Goal: Task Accomplishment & Management: Manage account settings

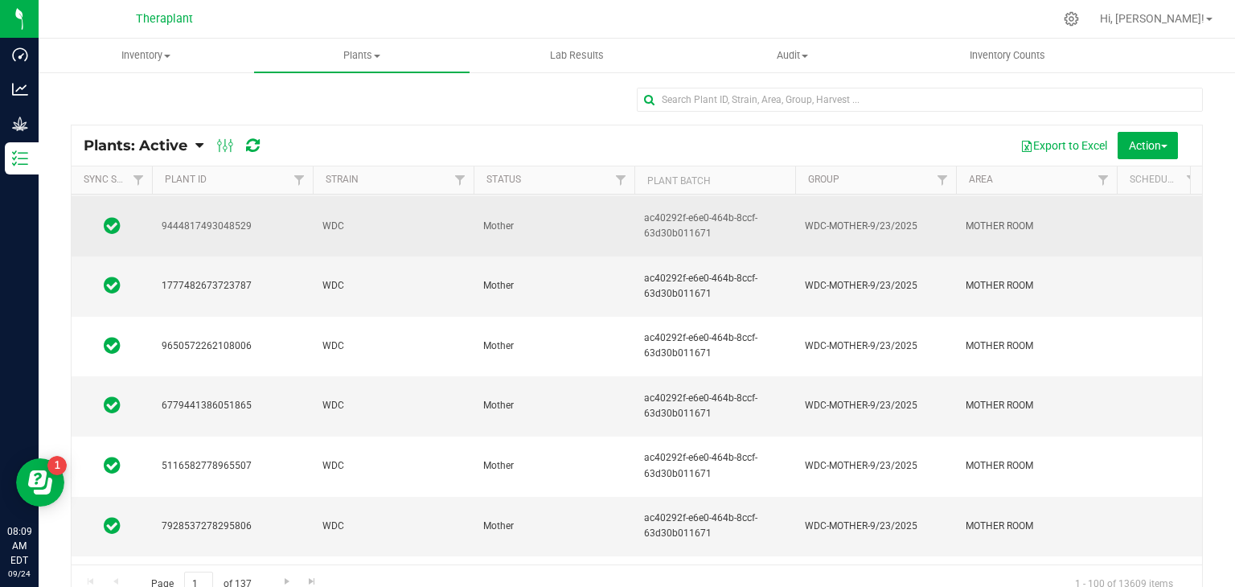
scroll to position [230, 0]
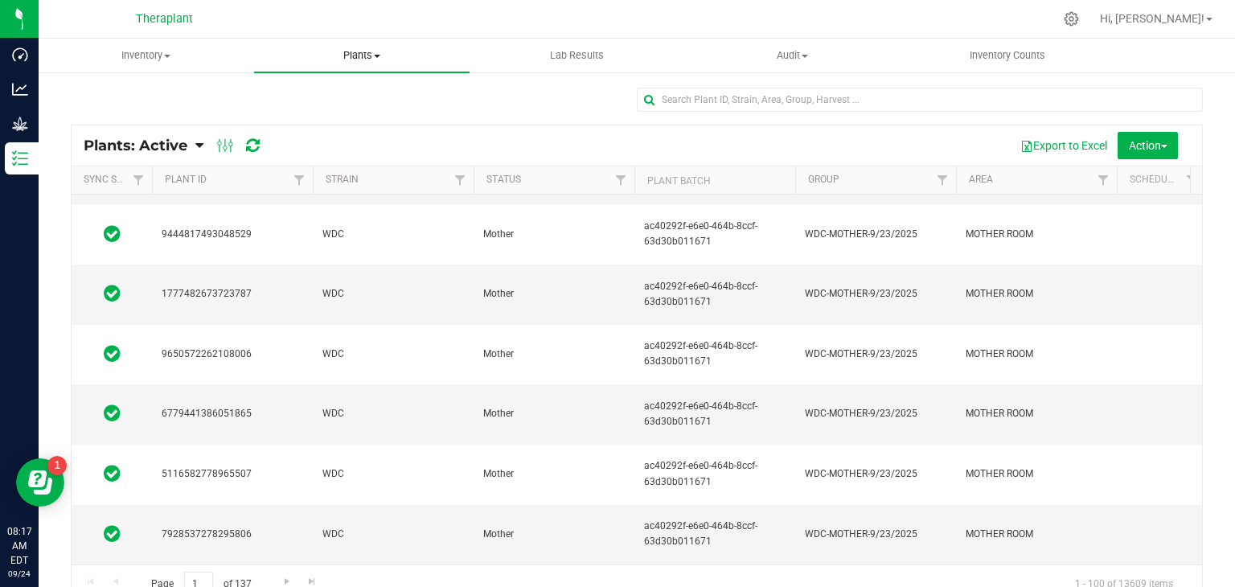
click at [379, 55] on span at bounding box center [377, 56] width 6 height 3
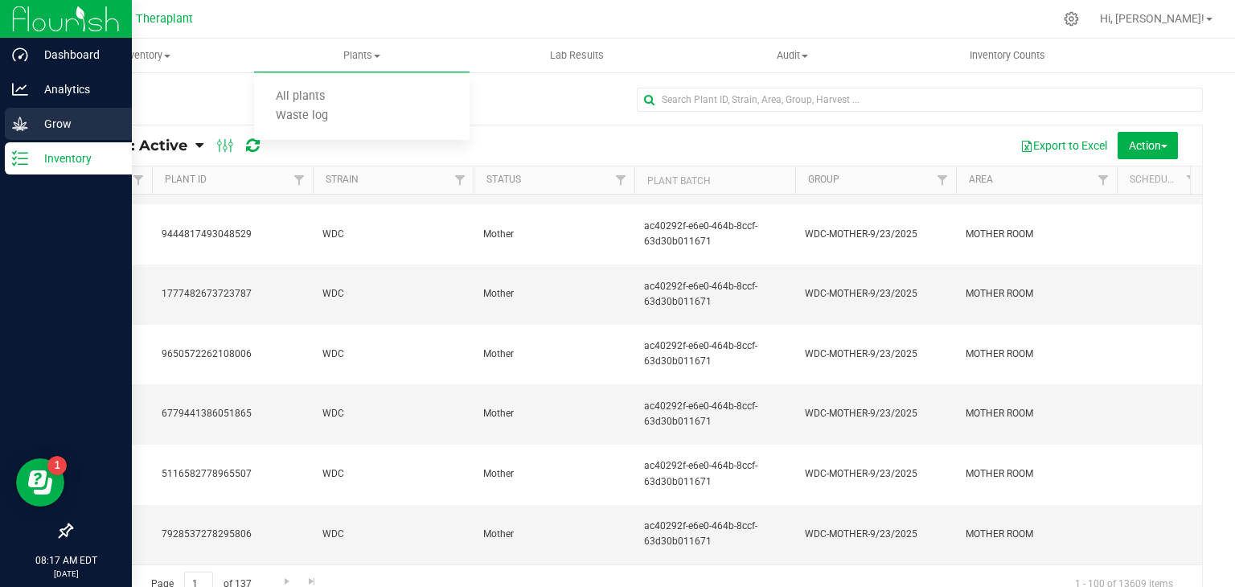
click at [64, 121] on p "Grow" at bounding box center [76, 123] width 96 height 19
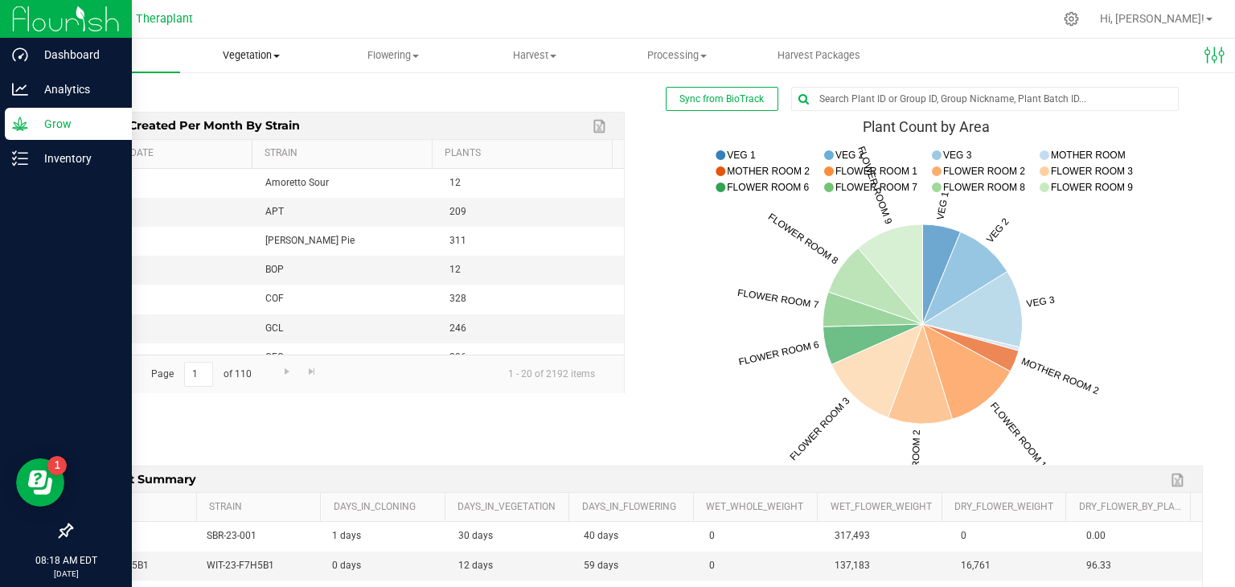
click at [279, 53] on span "Vegetation" at bounding box center [251, 55] width 140 height 14
click at [256, 137] on span "Mother groups" at bounding box center [240, 136] width 120 height 14
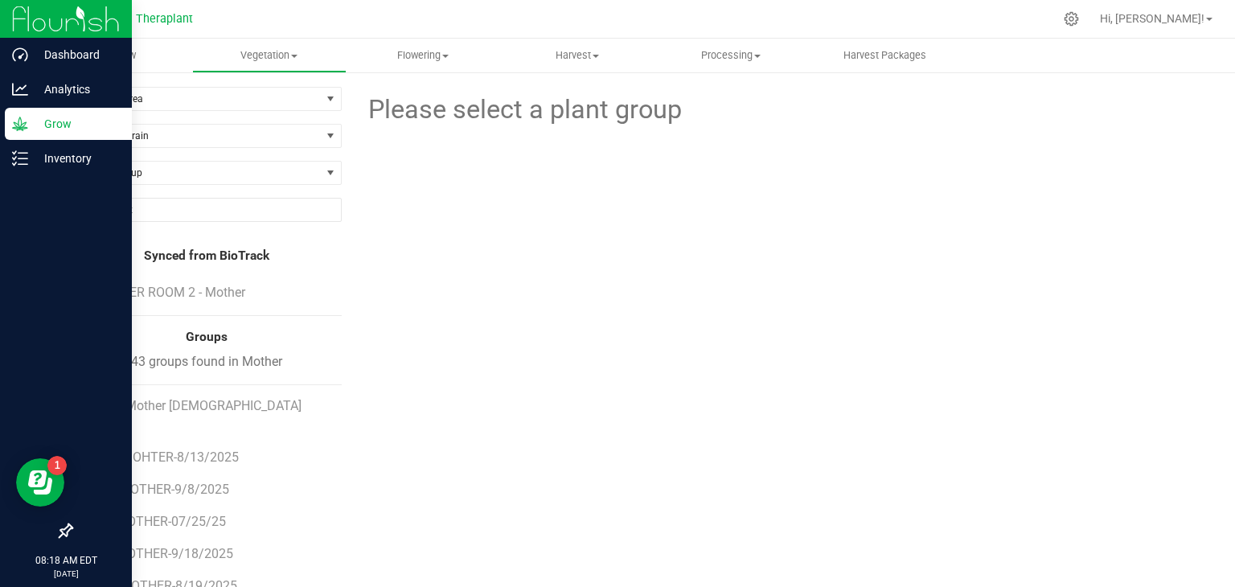
scroll to position [817, 0]
click at [166, 515] on span "PIN-MOTHER-07/25/25" at bounding box center [159, 522] width 135 height 15
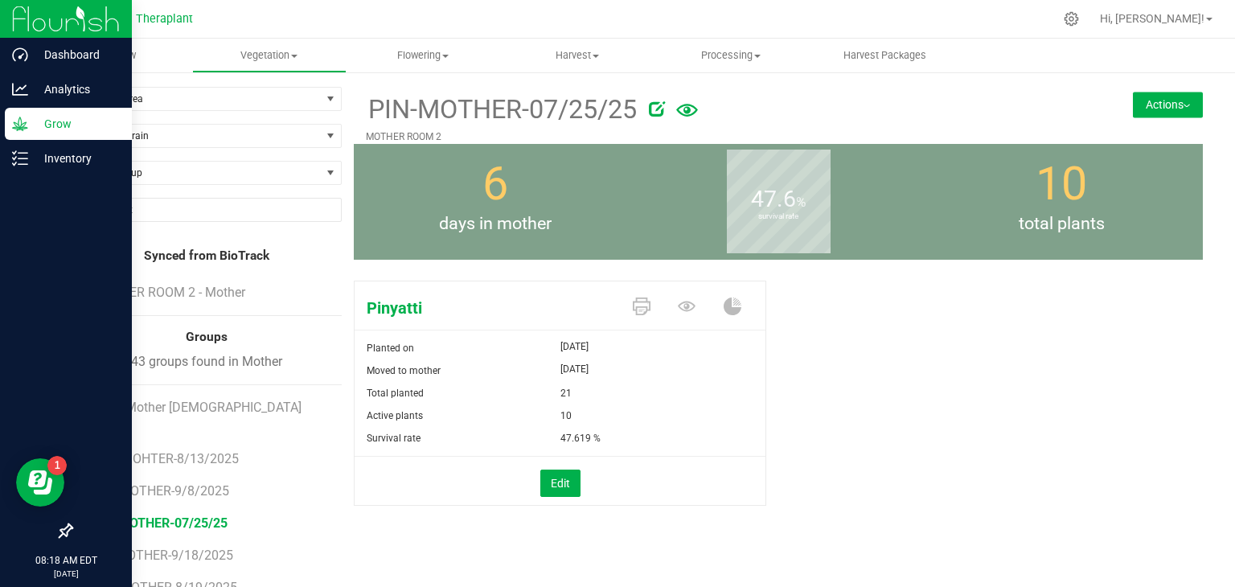
click at [1182, 117] on button "Actions" at bounding box center [1168, 105] width 70 height 26
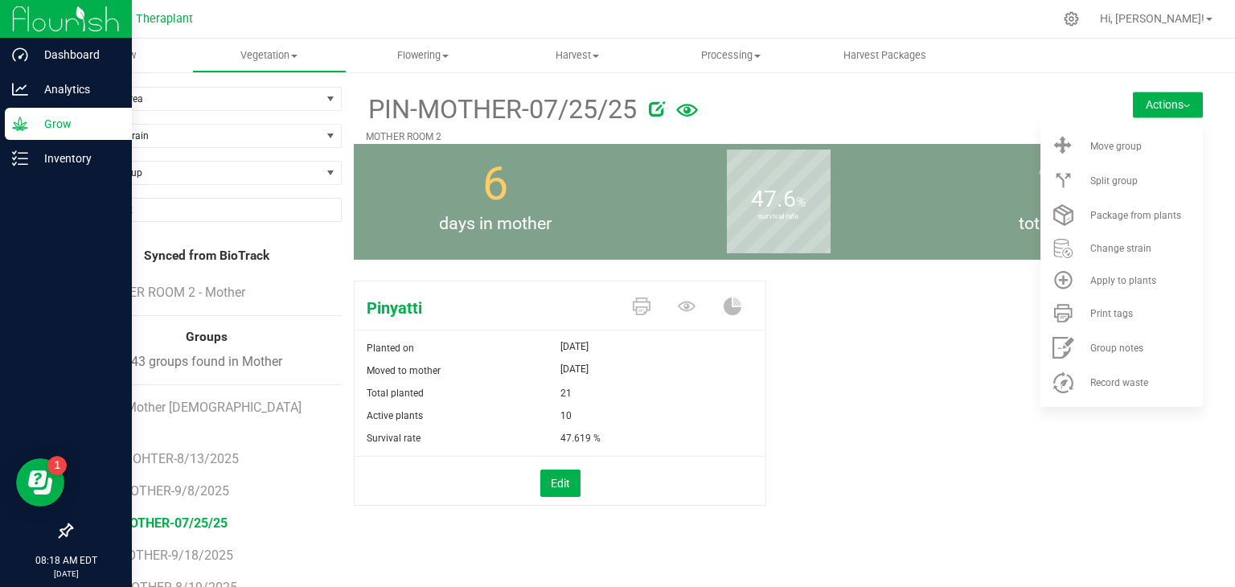
click at [894, 412] on div "Pinyatti Planted on [DATE] Moved to mother [DATE] Total planted 21 Active plant…" at bounding box center [778, 410] width 849 height 272
click at [678, 308] on icon at bounding box center [687, 306] width 18 height 18
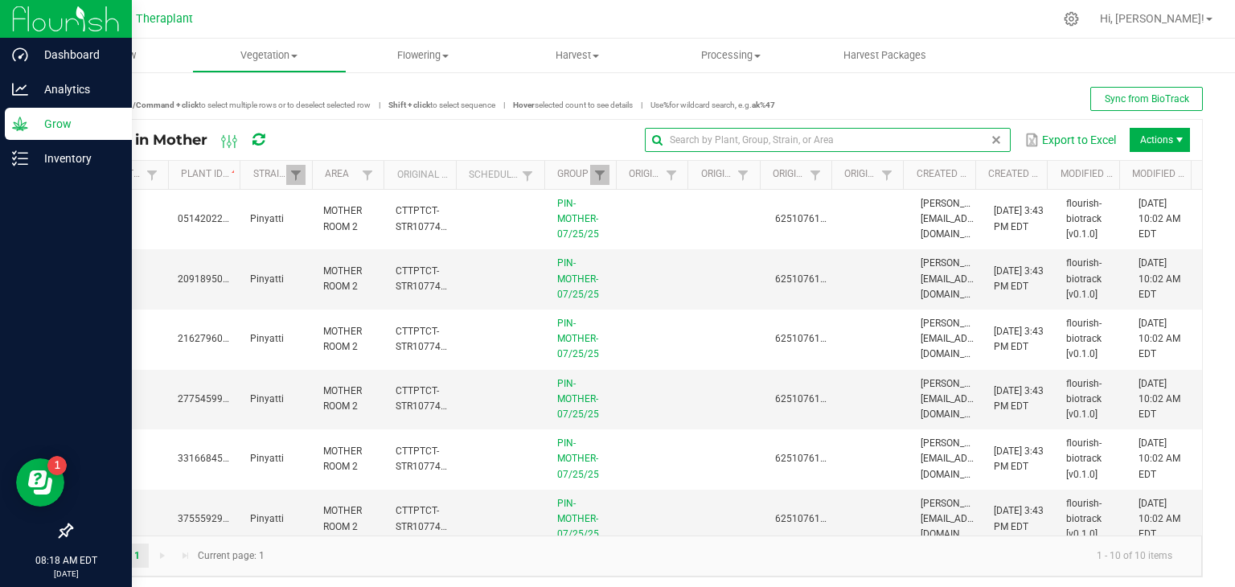
click at [949, 142] on input "text" at bounding box center [828, 140] width 366 height 24
click at [1033, 94] on div "Sync from BioTrack" at bounding box center [989, 99] width 428 height 24
click at [959, 139] on input "text" at bounding box center [828, 140] width 366 height 24
type input "9030050709278040"
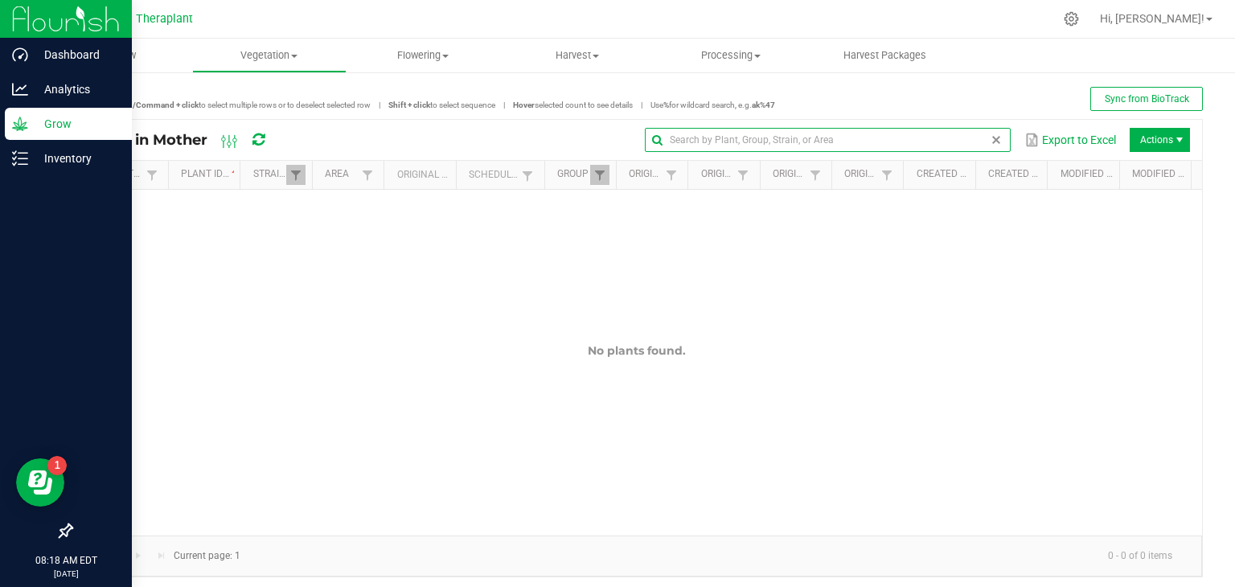
click at [990, 139] on span at bounding box center [996, 139] width 13 height 13
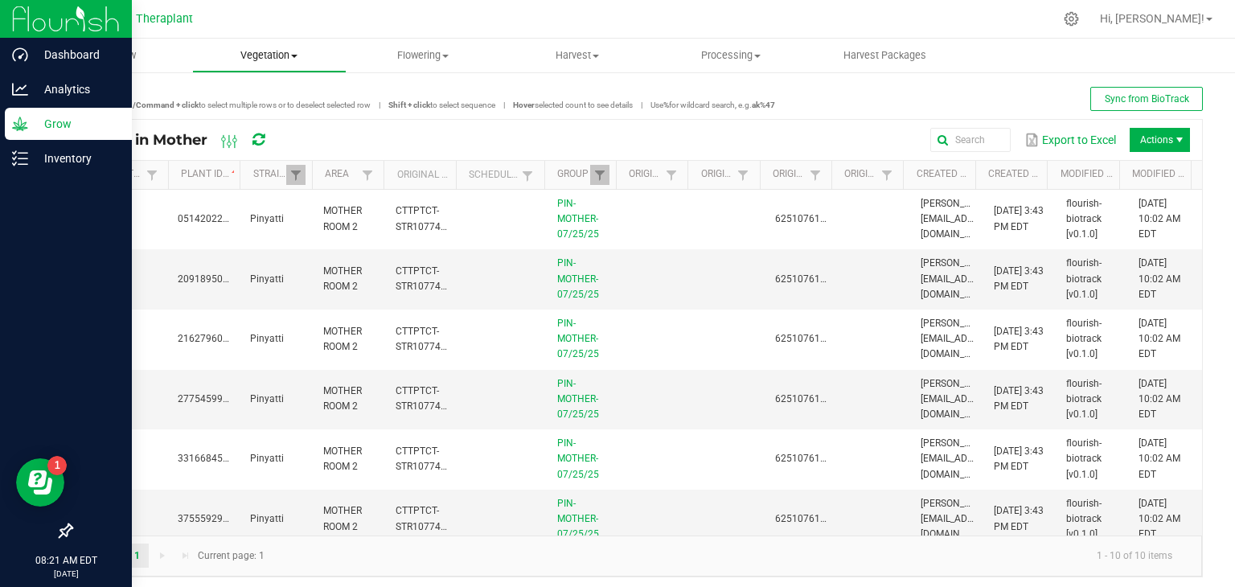
click at [275, 55] on span "Vegetation" at bounding box center [269, 55] width 152 height 14
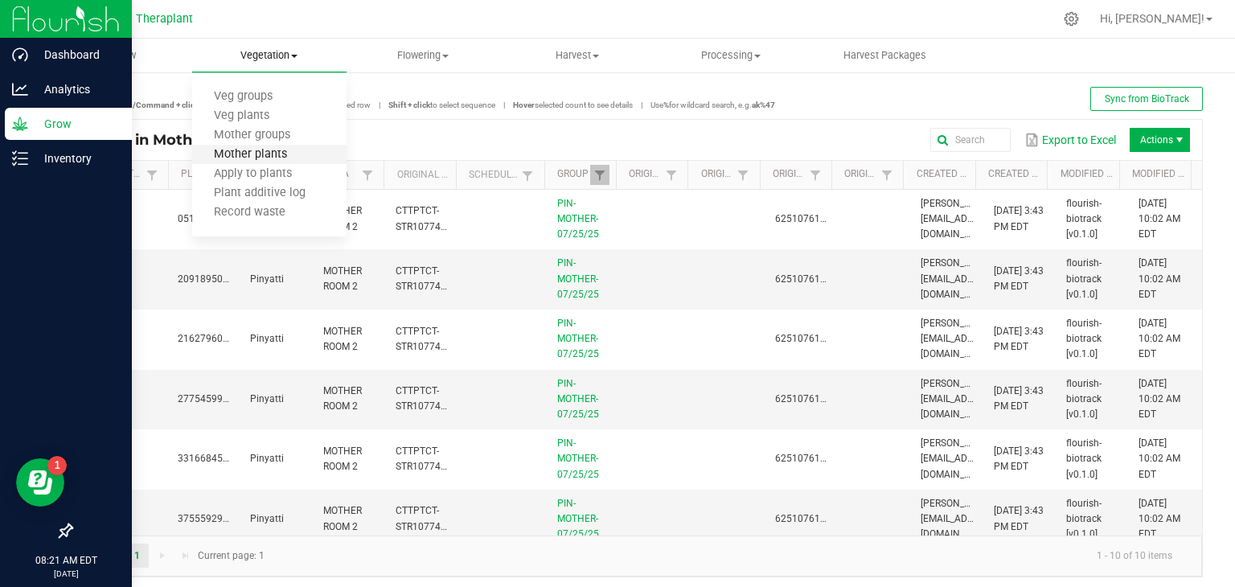
drag, startPoint x: 275, startPoint y: 55, endPoint x: 240, endPoint y: 158, distance: 108.8
click at [240, 63] on span "Vegetation Veg groups Veg plants Mother groups Mother plants Apply to plants Pl…" at bounding box center [269, 55] width 154 height 14
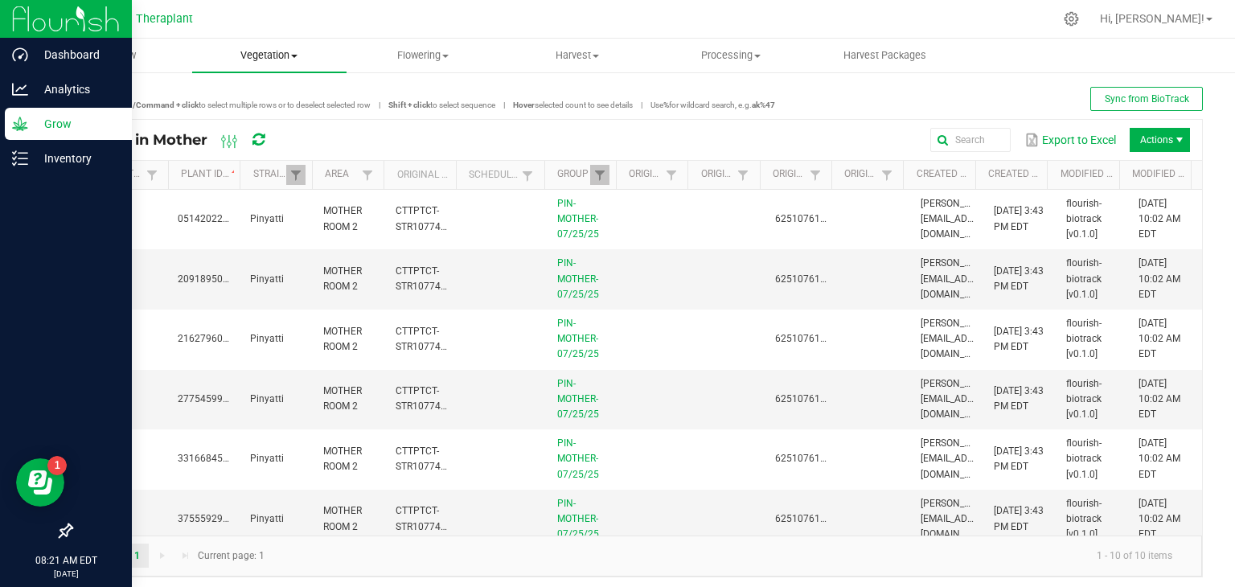
click at [280, 52] on span "Vegetation" at bounding box center [269, 55] width 154 height 14
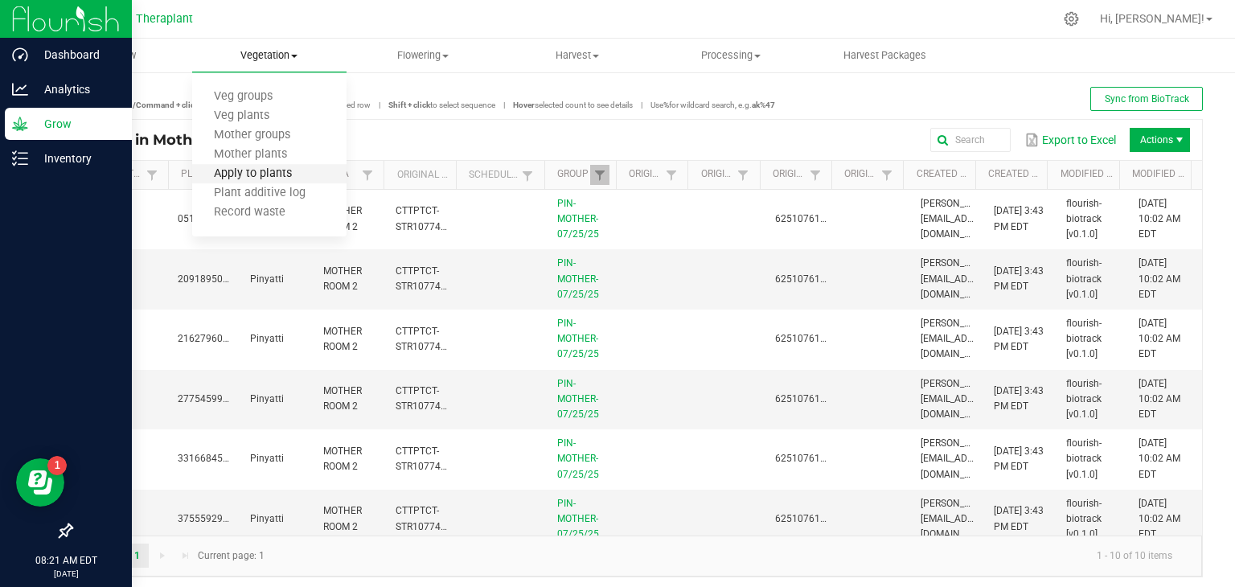
click at [254, 174] on span "Apply to plants" at bounding box center [252, 174] width 121 height 14
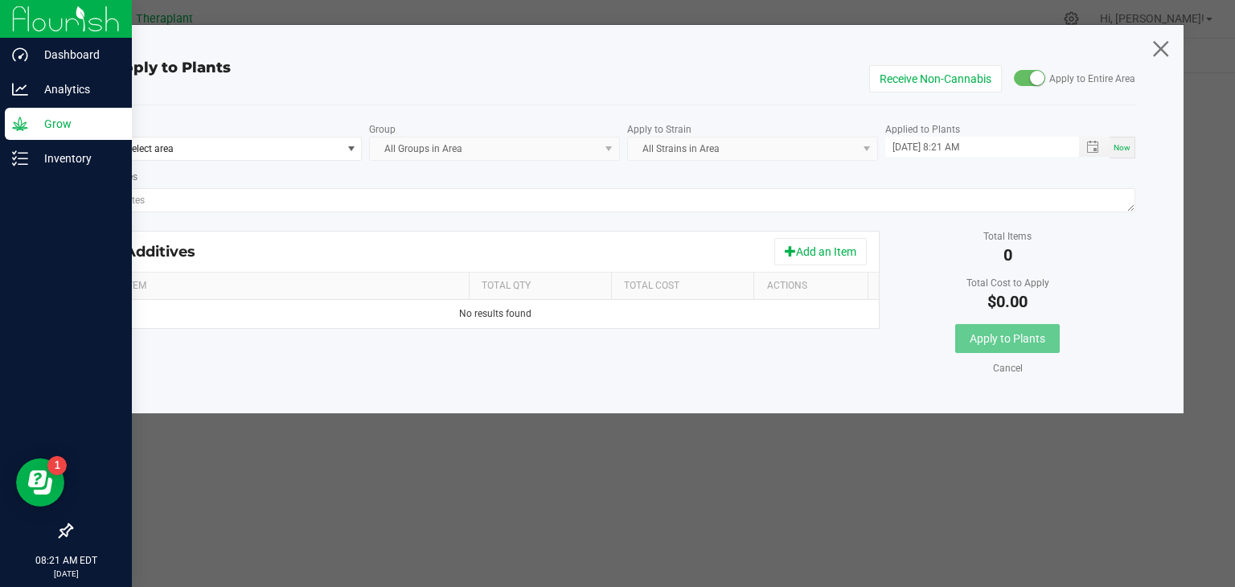
click at [1159, 49] on icon at bounding box center [1161, 48] width 22 height 39
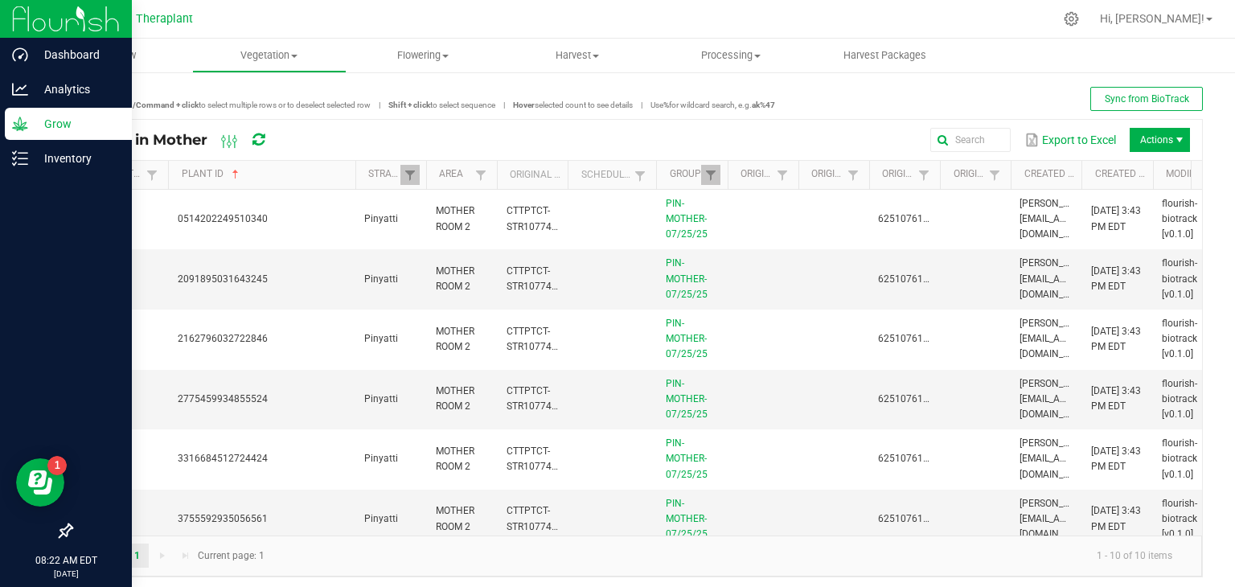
click at [351, 171] on span at bounding box center [353, 301] width 5 height 280
click at [47, 169] on div "Inventory" at bounding box center [68, 158] width 127 height 32
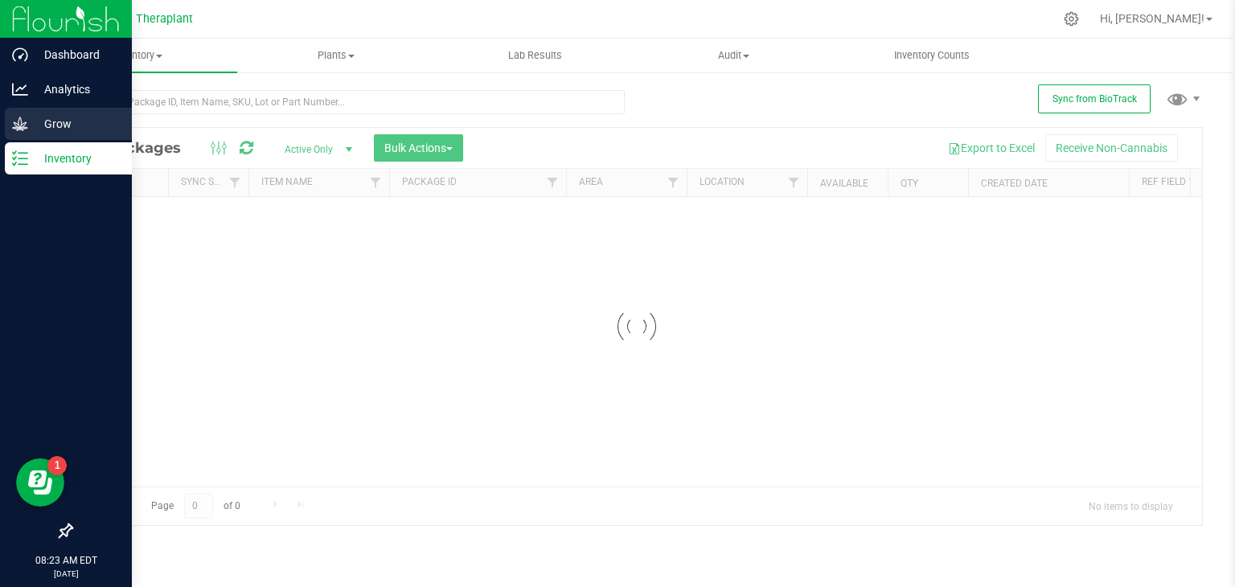
click at [65, 115] on p "Grow" at bounding box center [76, 123] width 96 height 19
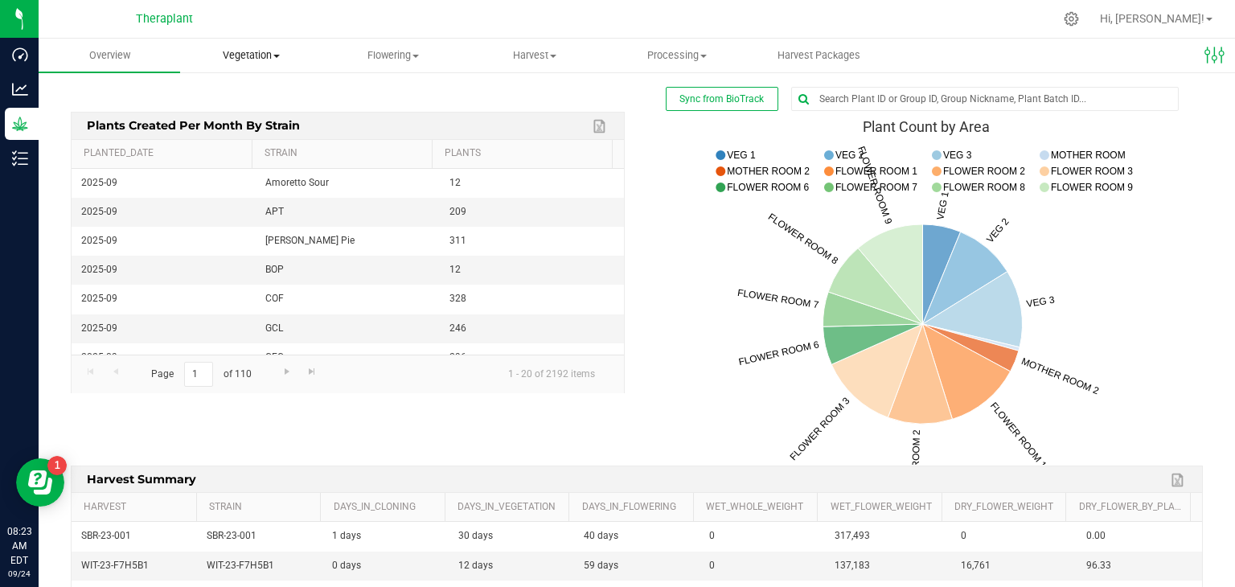
click at [277, 55] on span at bounding box center [276, 56] width 6 height 3
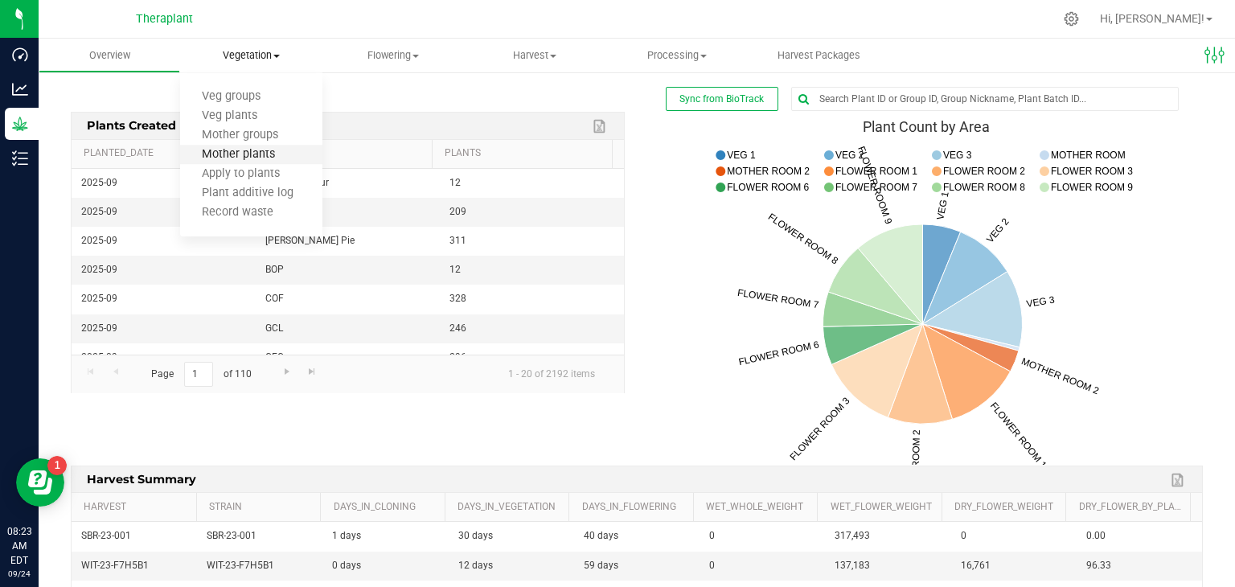
click at [244, 156] on span "Mother plants" at bounding box center [238, 155] width 117 height 14
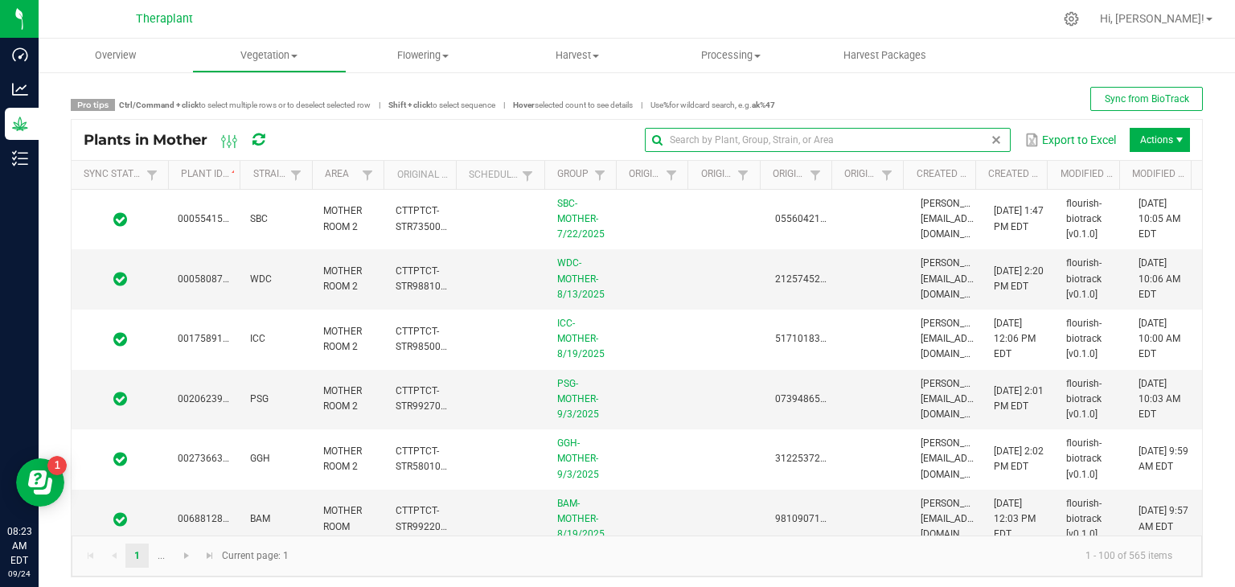
click at [939, 143] on input "text" at bounding box center [828, 140] width 366 height 24
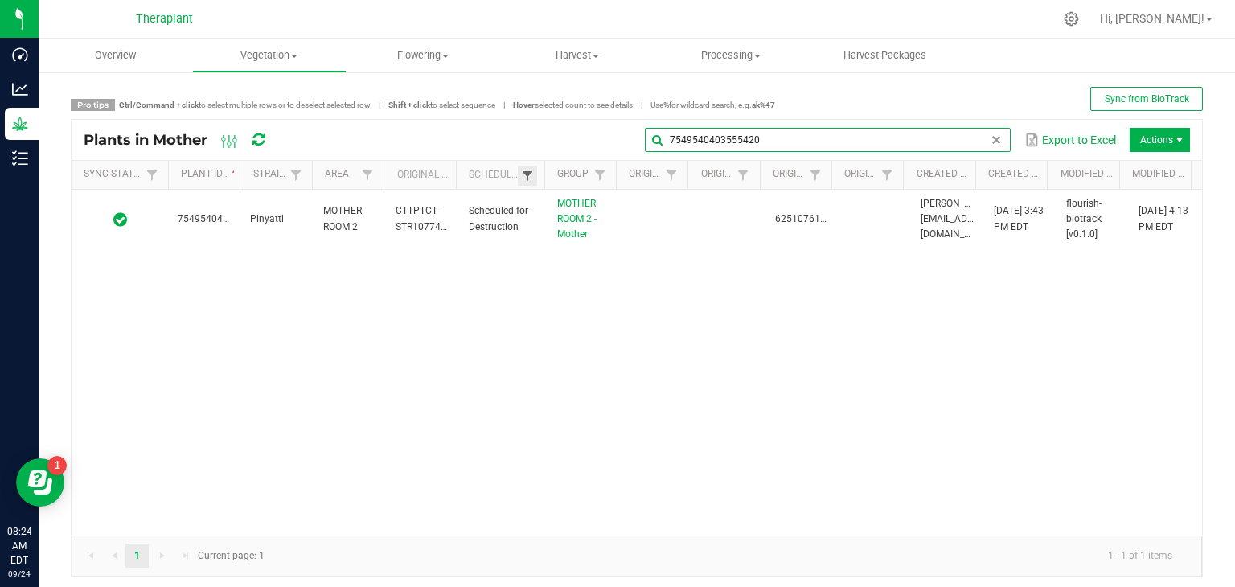
type input "7549540403555420"
click at [521, 173] on span at bounding box center [527, 176] width 13 height 13
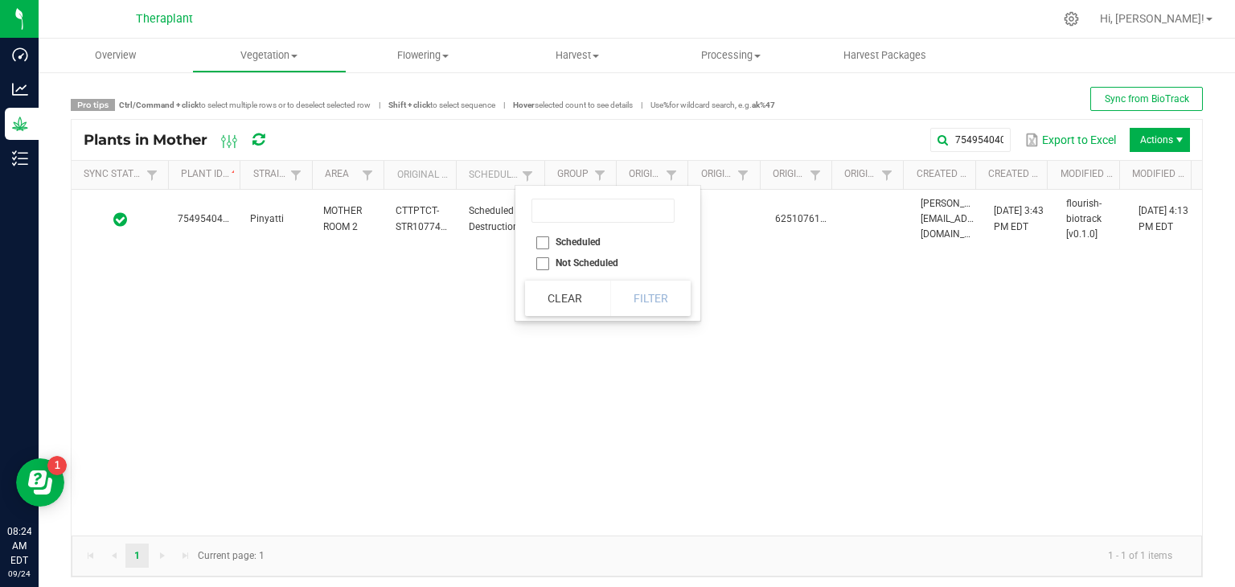
click at [547, 239] on li "Scheduled" at bounding box center [603, 242] width 156 height 21
checkbox input "true"
click at [640, 302] on button "Filter" at bounding box center [650, 298] width 80 height 35
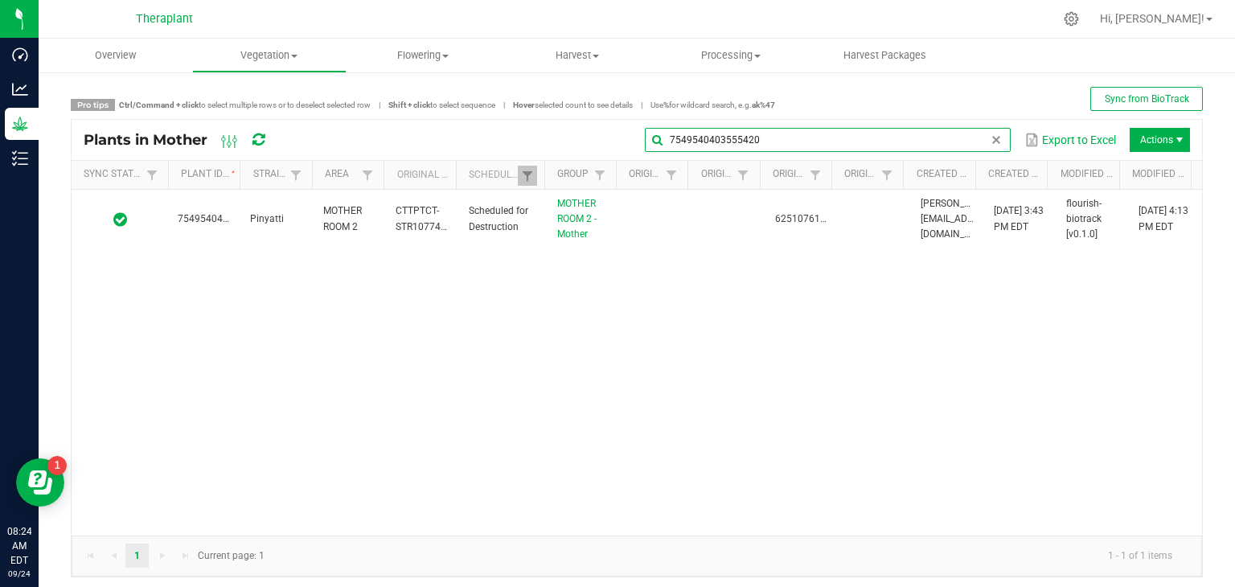
click at [992, 138] on input "7549540403555420" at bounding box center [828, 140] width 366 height 24
click at [990, 142] on span at bounding box center [996, 139] width 13 height 13
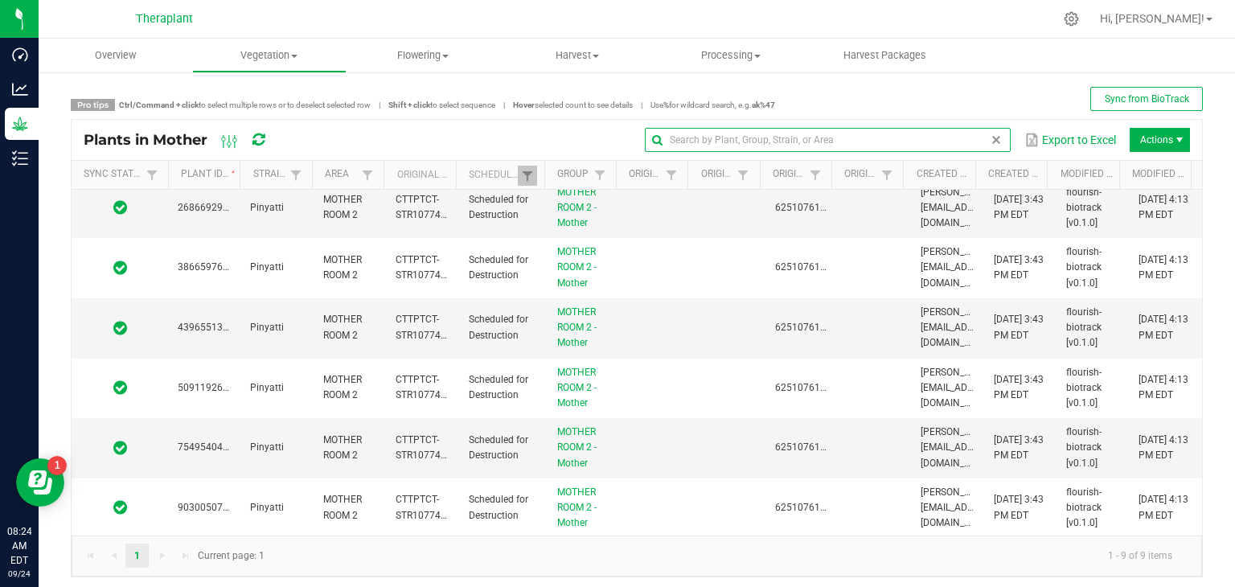
scroll to position [6, 0]
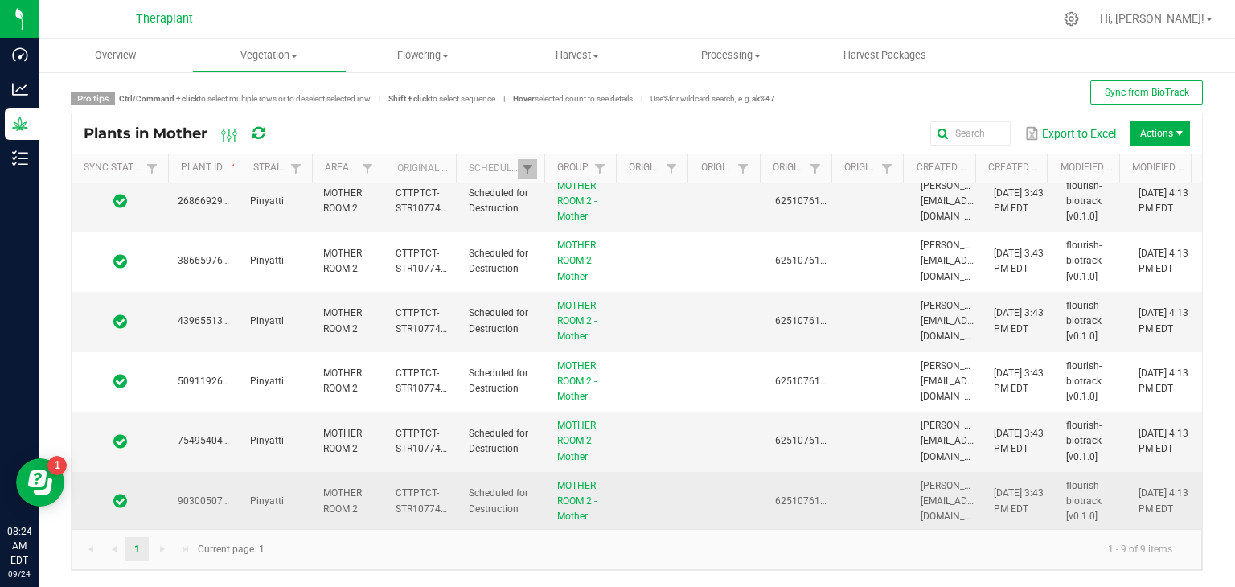
click at [263, 502] on span "Pinyatti" at bounding box center [267, 500] width 34 height 11
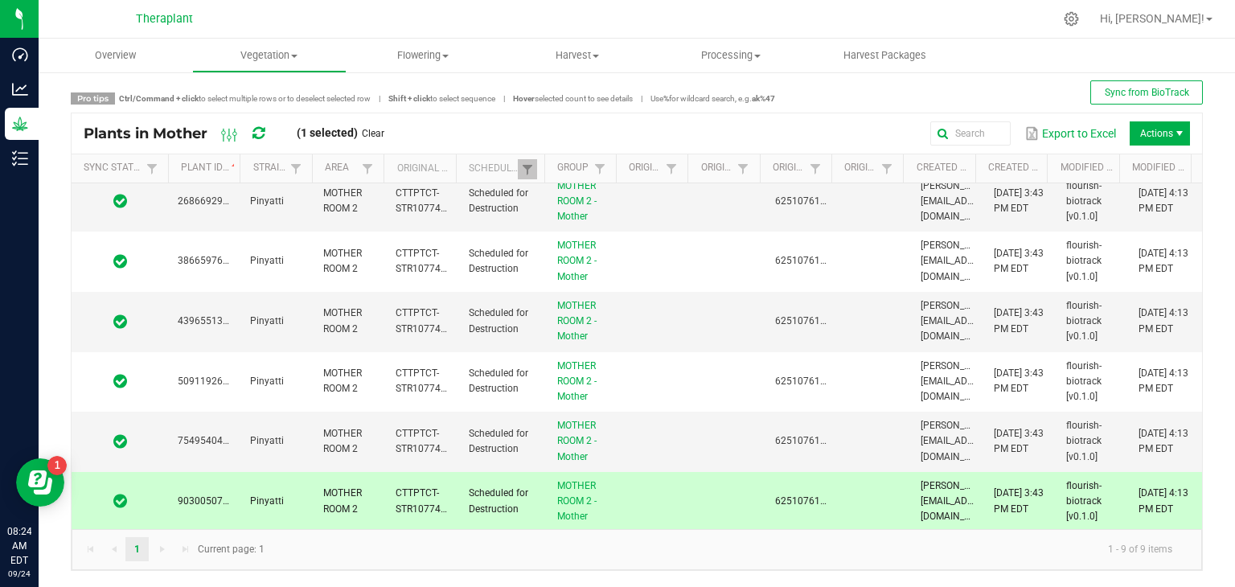
scroll to position [0, 0]
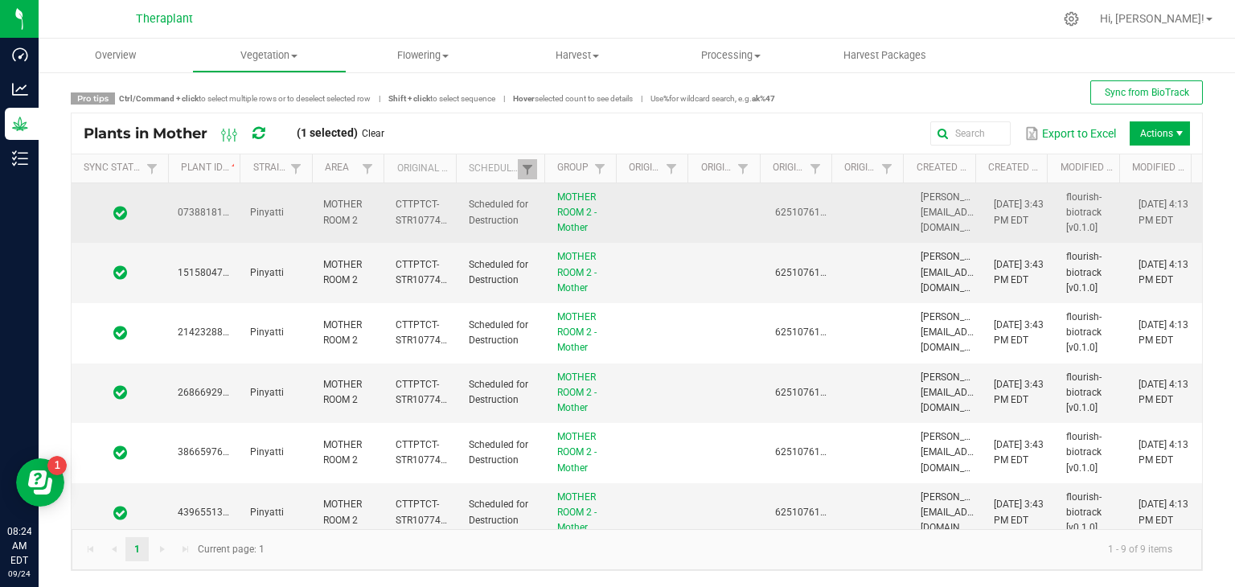
click at [212, 211] on span "0738818114628584" at bounding box center [223, 212] width 90 height 11
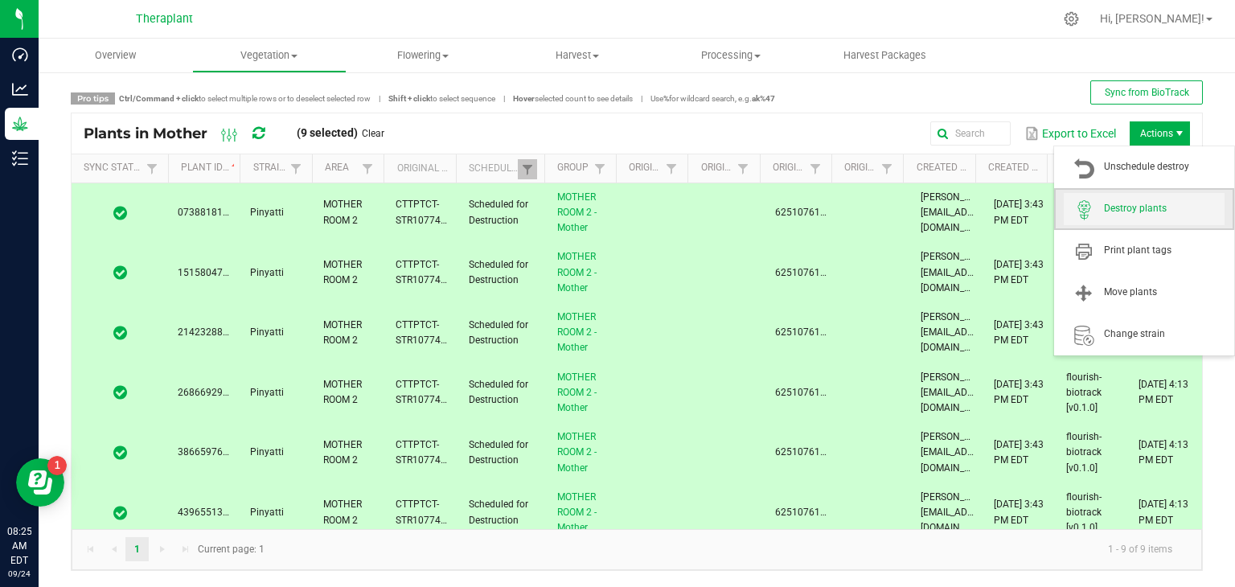
click at [1105, 217] on span "Destroy plants" at bounding box center [1144, 209] width 161 height 32
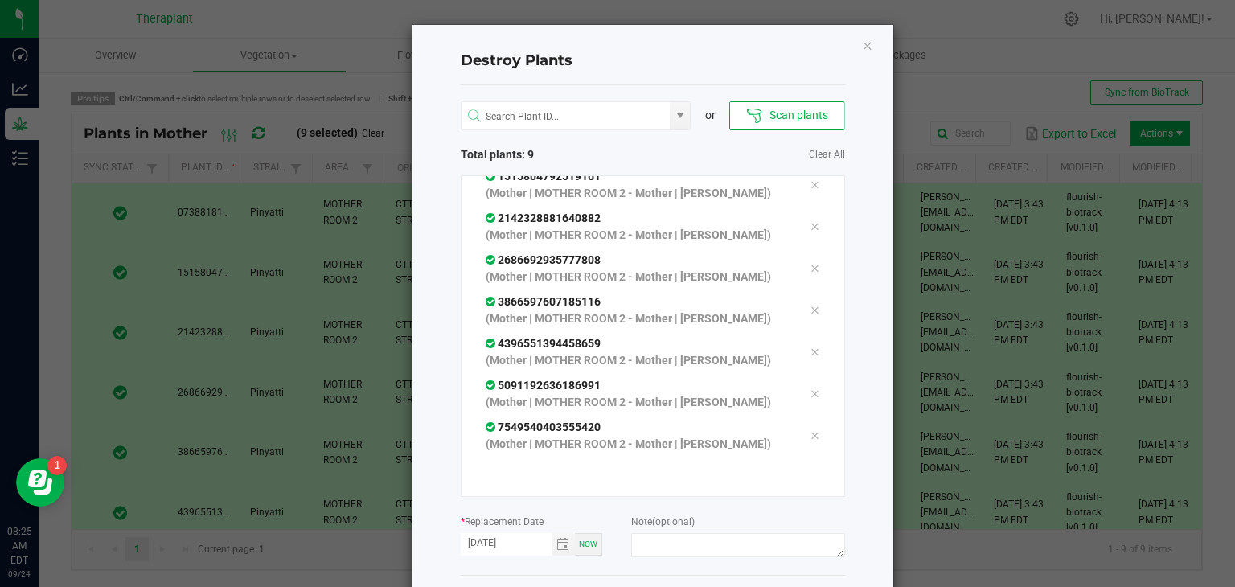
scroll to position [68, 0]
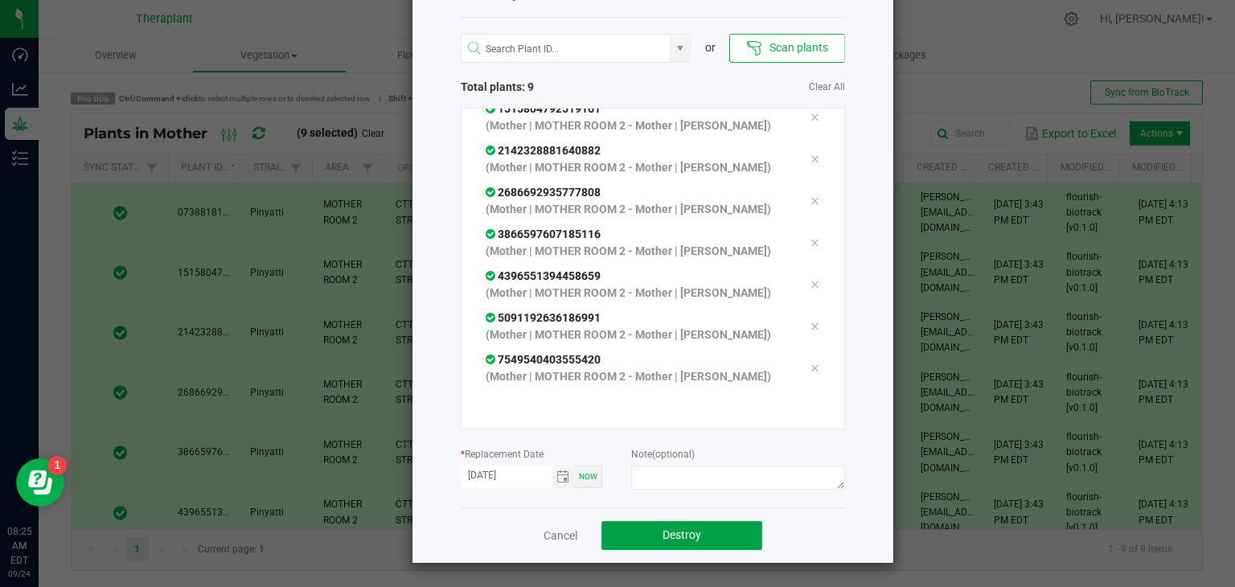
click at [717, 533] on button "Destroy" at bounding box center [681, 535] width 161 height 29
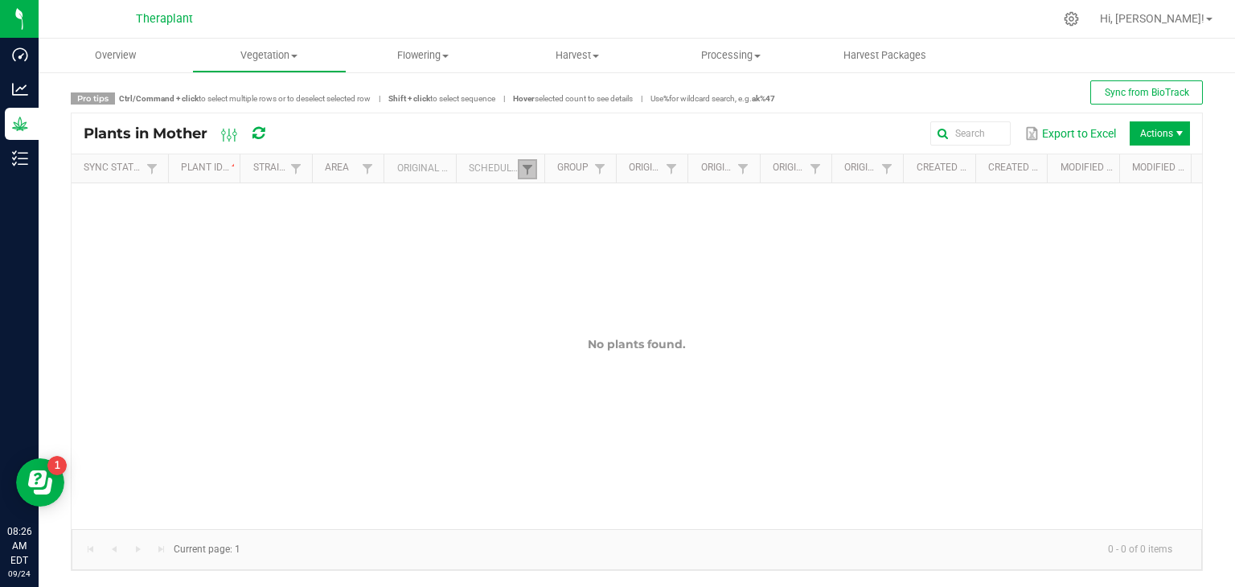
click at [531, 172] on link at bounding box center [527, 169] width 19 height 20
click at [547, 296] on button "Clear" at bounding box center [565, 291] width 80 height 35
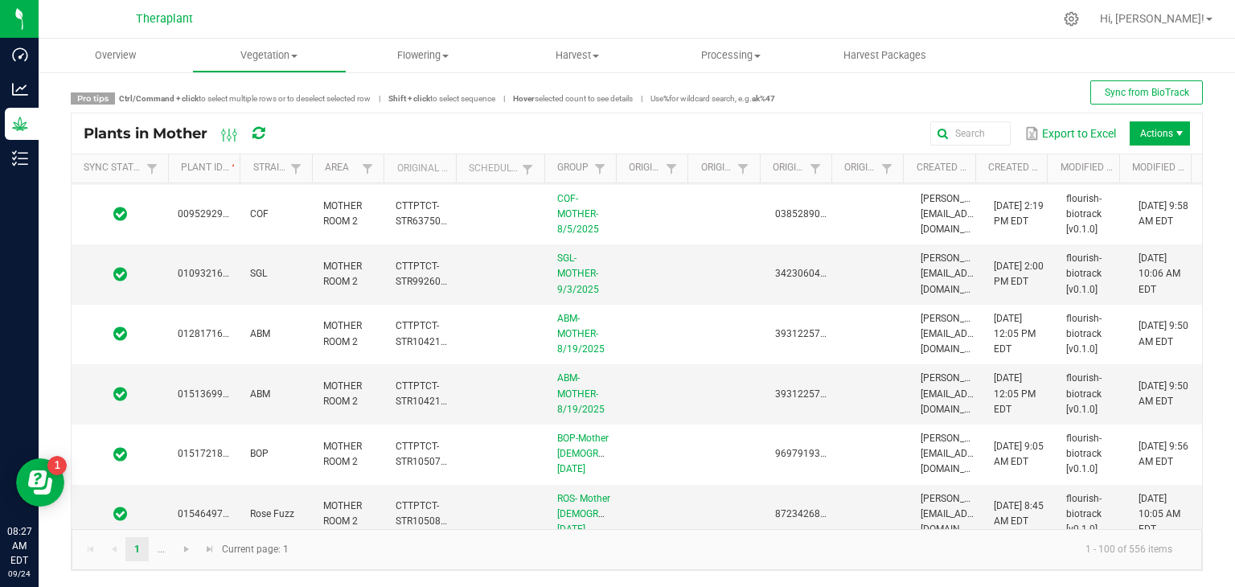
scroll to position [356, 0]
click at [272, 55] on span "Vegetation" at bounding box center [269, 55] width 152 height 14
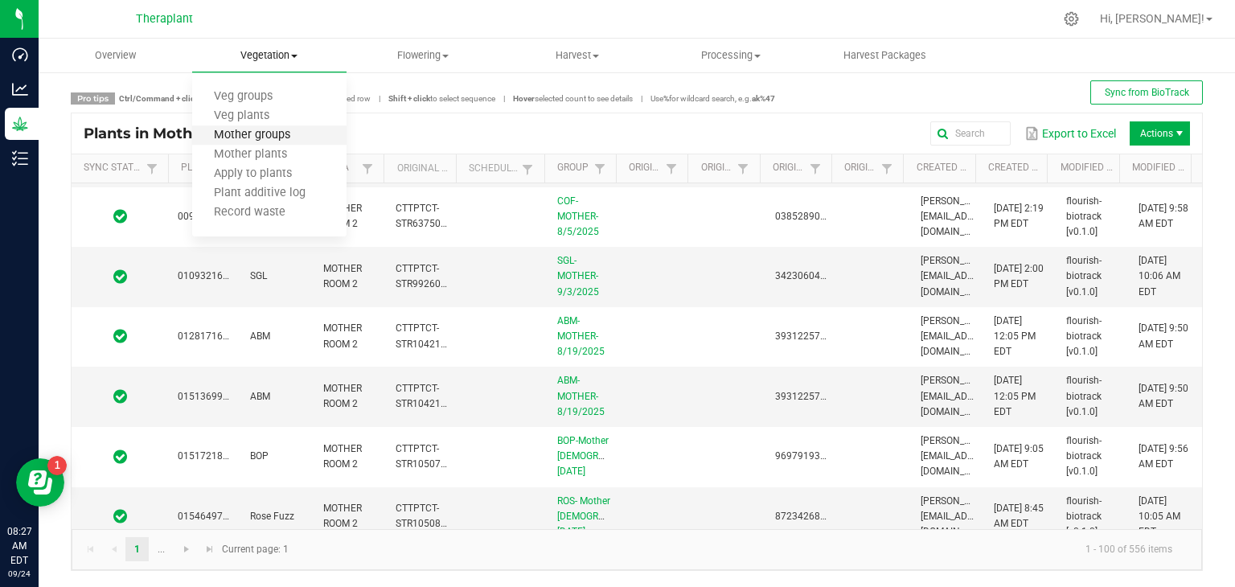
click at [238, 138] on span "Mother groups" at bounding box center [252, 136] width 120 height 14
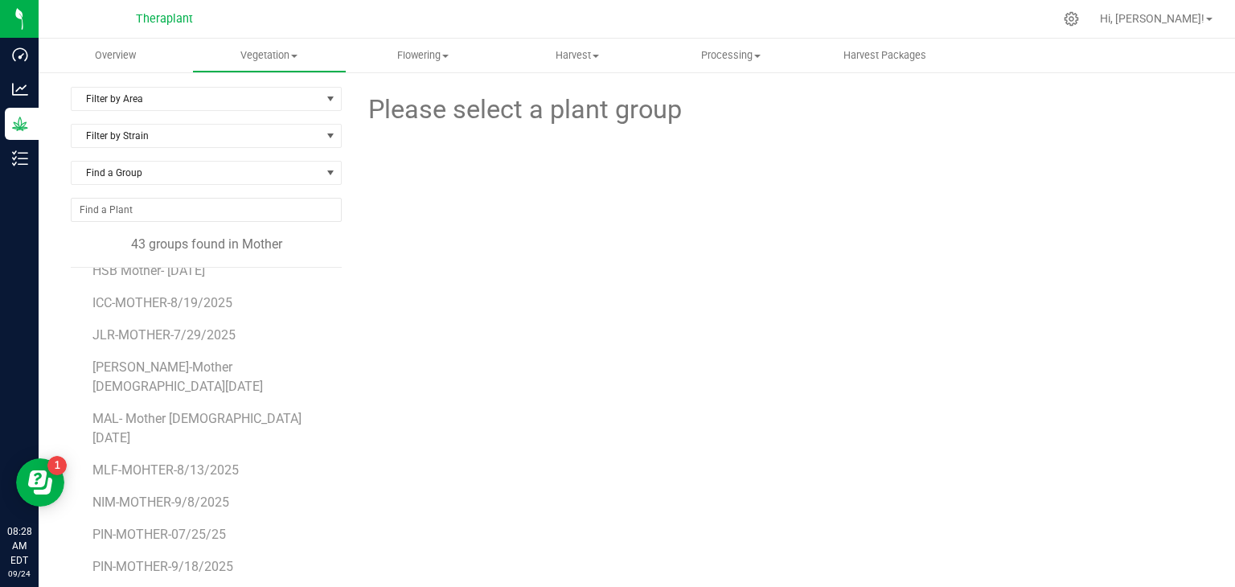
scroll to position [691, 0]
click at [215, 556] on span "PIN-MOTHER-9/18/2025" at bounding box center [163, 563] width 142 height 15
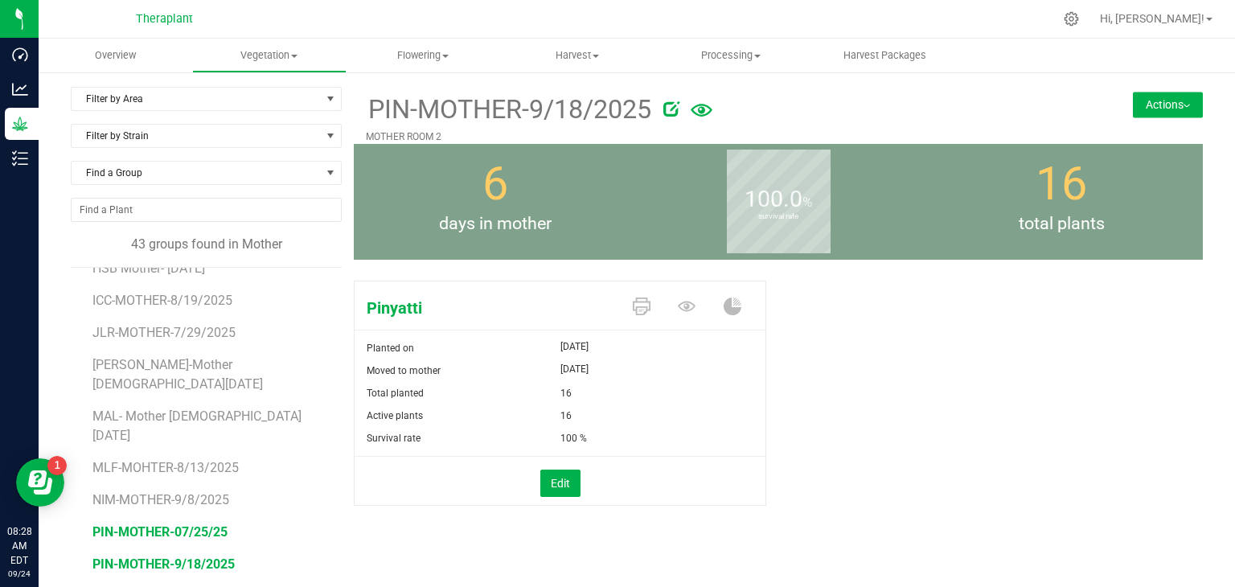
click at [190, 524] on span "PIN-MOTHER-07/25/25" at bounding box center [159, 531] width 135 height 15
